Goal: Find specific page/section: Find specific page/section

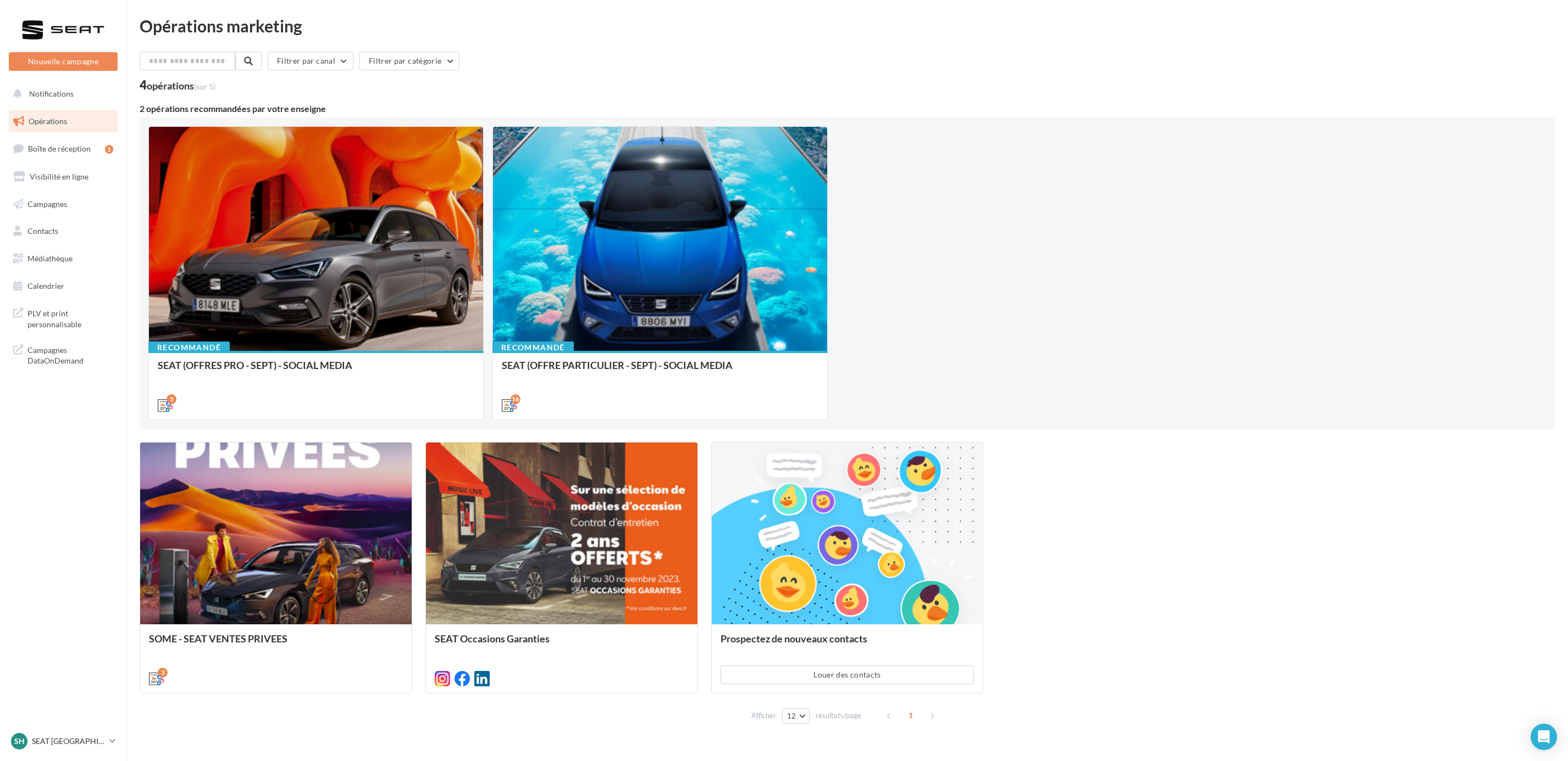
click at [92, 726] on nav "Nouvelle campagne Nouvelle campagne Notifications Opérations Boîte de réception…" at bounding box center [63, 380] width 126 height 761
click at [98, 728] on nav "Nouvelle campagne Nouvelle campagne Notifications Opérations Boîte de réception…" at bounding box center [63, 380] width 126 height 761
click at [99, 733] on div "SH SEAT HOENHEIM SEAT-HOENHEIM2" at bounding box center [58, 742] width 94 height 17
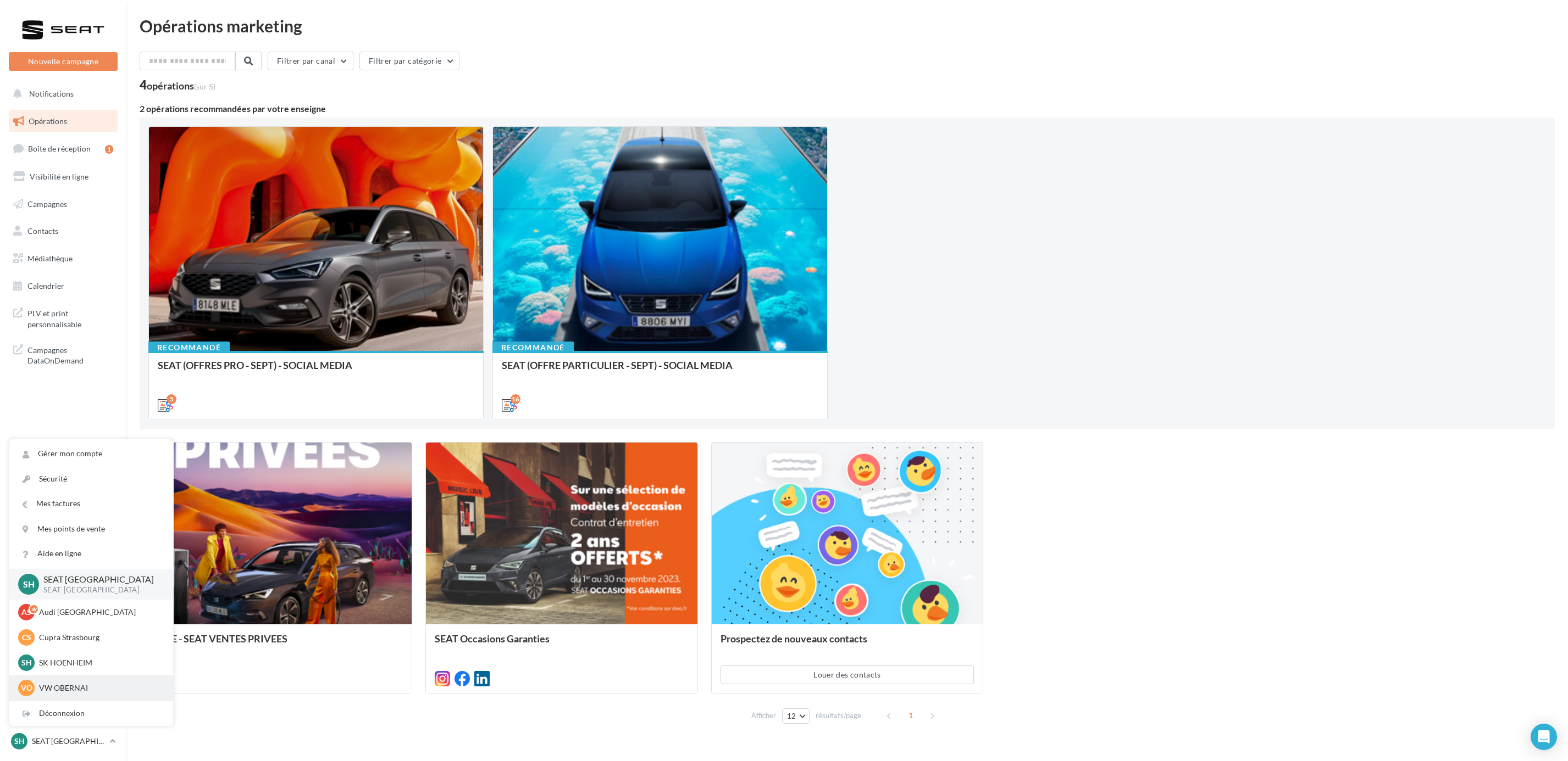
click at [86, 684] on p "VW OBERNAI" at bounding box center [99, 688] width 121 height 11
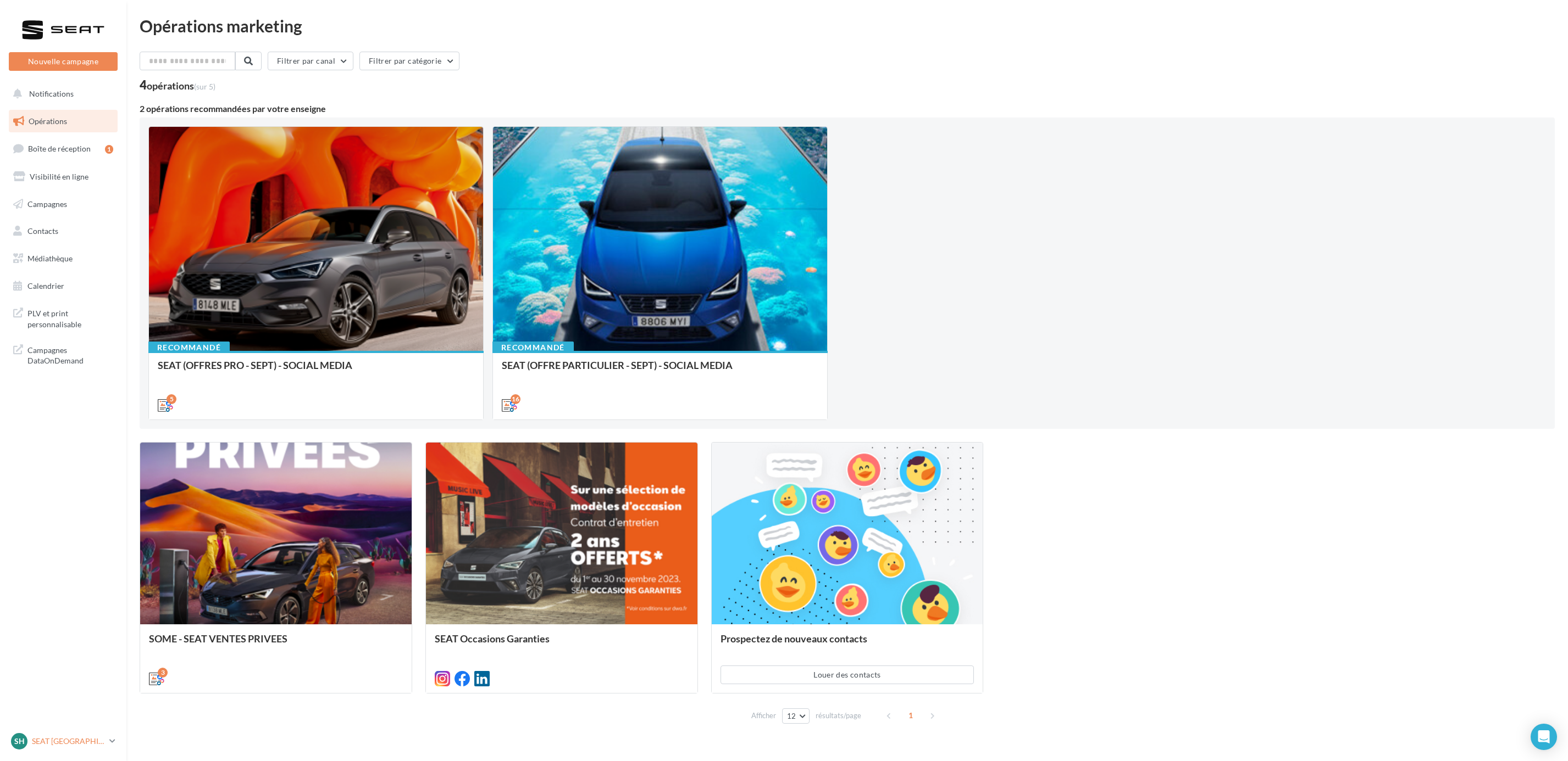
click at [40, 736] on p "SEAT [GEOGRAPHIC_DATA]" at bounding box center [68, 742] width 73 height 11
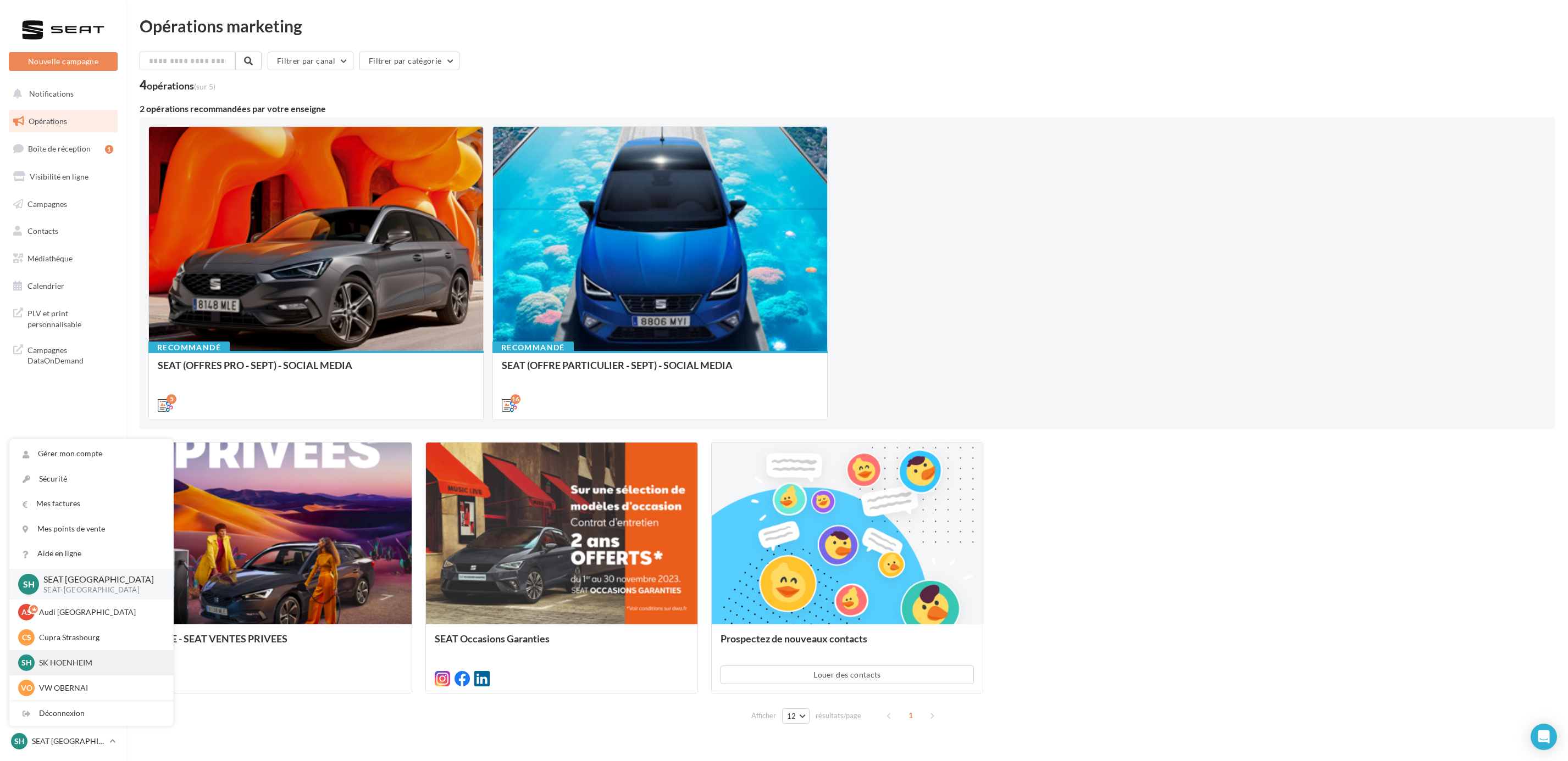
click at [62, 663] on p "SK HOENHEIM" at bounding box center [99, 663] width 121 height 11
